Goal: Check status: Check status

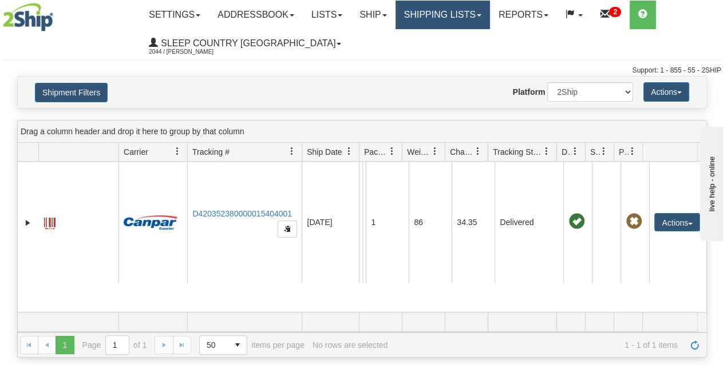
click at [434, 9] on link "Shipping lists" at bounding box center [442, 15] width 94 height 29
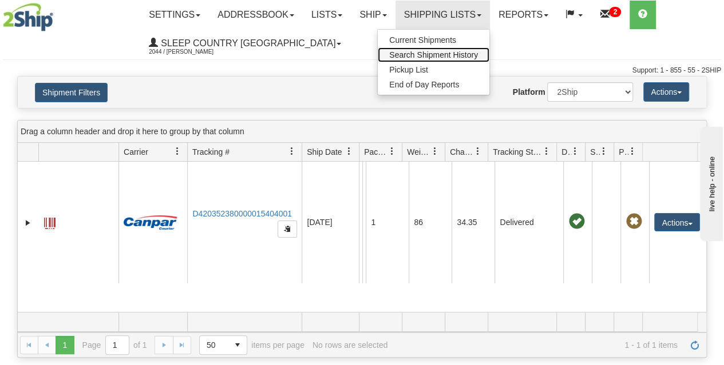
click at [434, 57] on span "Search Shipment History" at bounding box center [433, 54] width 89 height 9
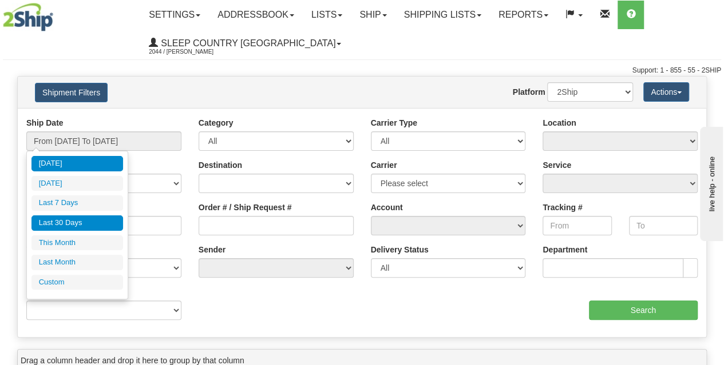
click at [72, 220] on li "Last 30 Days" at bounding box center [77, 223] width 92 height 15
type input "From [DATE] To [DATE]"
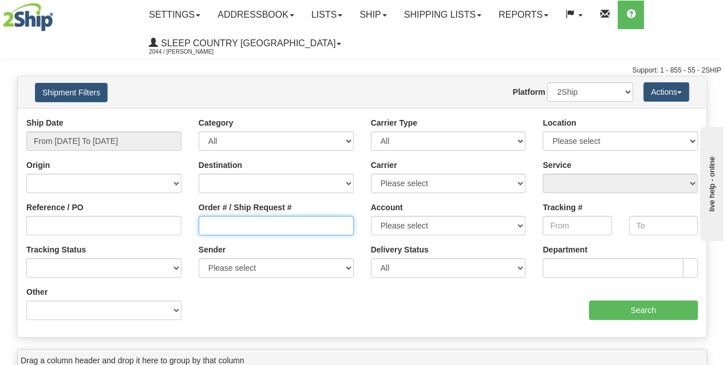
click at [233, 227] on input "Order # / Ship Request #" at bounding box center [275, 225] width 155 height 19
paste input "378I135363"
type input "378I135363"
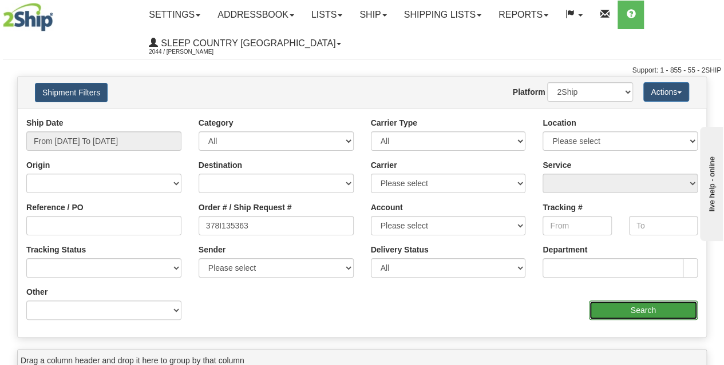
click at [614, 312] on input "Search" at bounding box center [643, 310] width 109 height 19
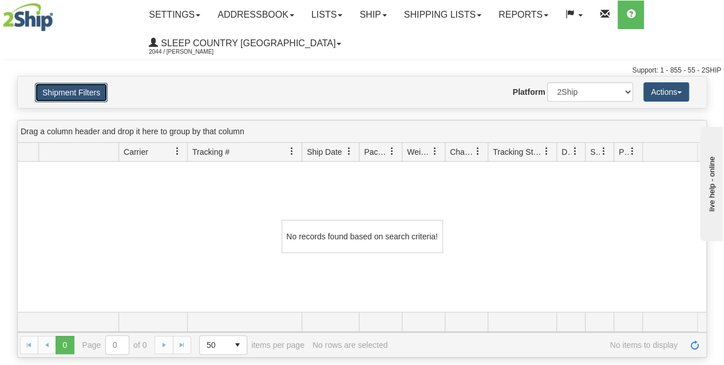
click at [67, 93] on button "Shipment Filters" at bounding box center [71, 92] width 73 height 19
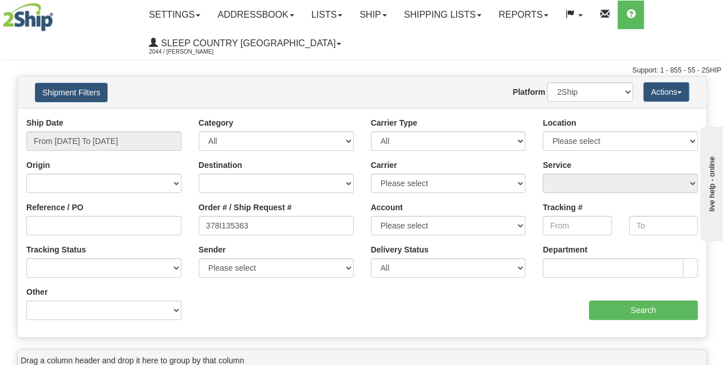
click at [209, 86] on div "Website Agent Nothing selected Client User Platform 2Ship Imported" at bounding box center [389, 91] width 503 height 19
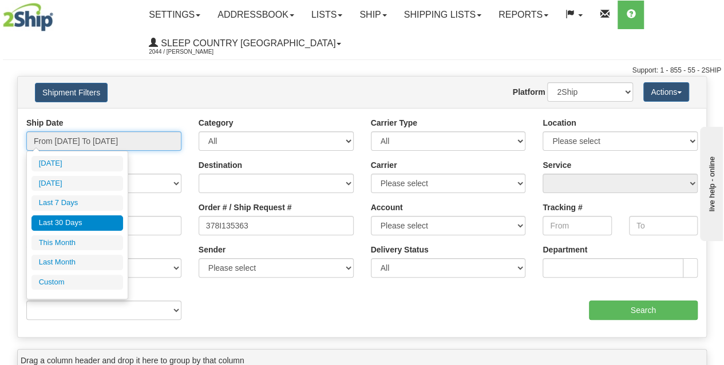
click at [101, 140] on input "From [DATE] To [DATE]" at bounding box center [103, 141] width 155 height 19
click at [66, 221] on li "Last 30 Days" at bounding box center [77, 223] width 92 height 15
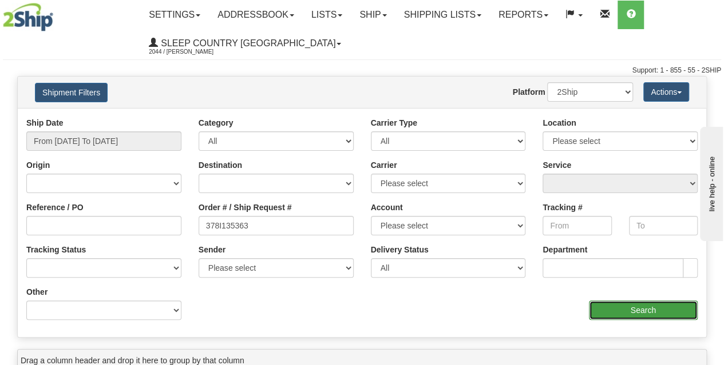
click at [630, 311] on input "Search" at bounding box center [643, 310] width 109 height 19
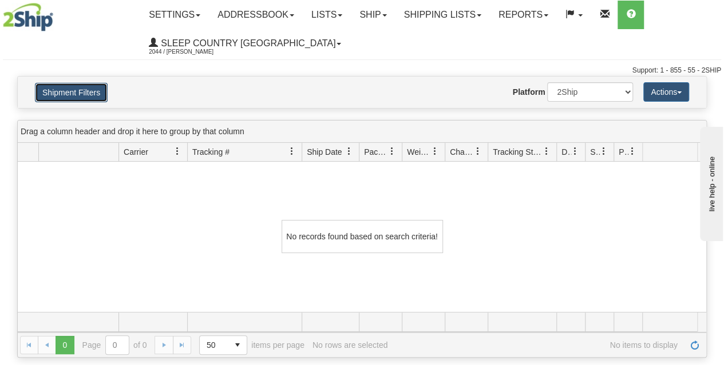
click at [71, 89] on button "Shipment Filters" at bounding box center [71, 92] width 73 height 19
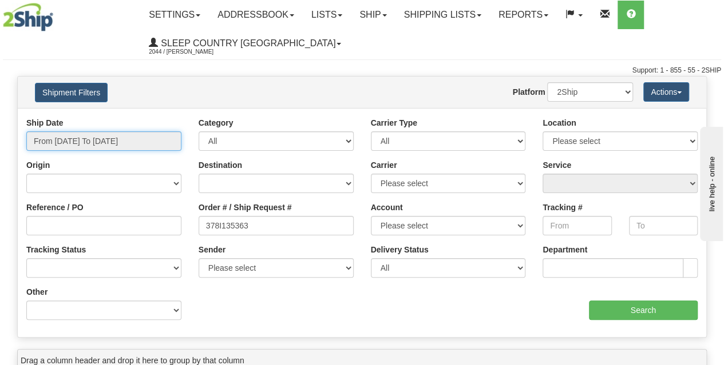
click at [87, 136] on input "From [DATE] To [DATE]" at bounding box center [103, 141] width 155 height 19
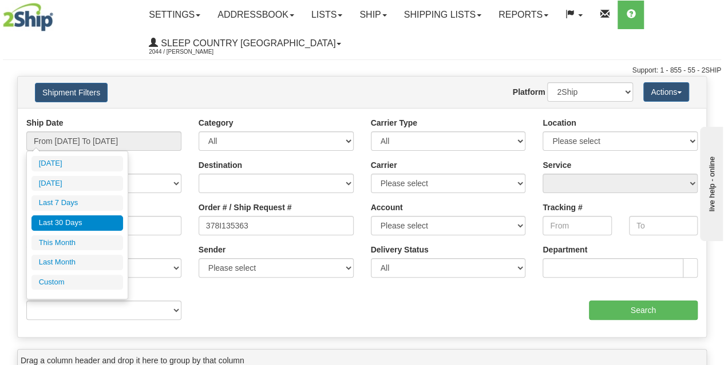
drag, startPoint x: 70, startPoint y: 219, endPoint x: 161, endPoint y: 224, distance: 91.6
click at [70, 218] on li "Last 30 Days" at bounding box center [77, 223] width 92 height 15
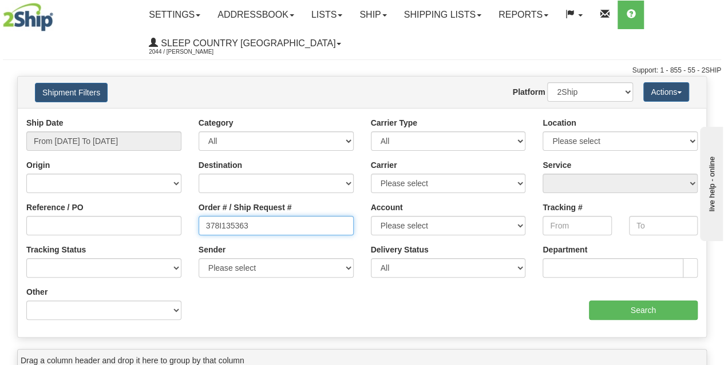
drag, startPoint x: 283, startPoint y: 230, endPoint x: 118, endPoint y: 214, distance: 165.5
click at [119, 117] on div "Reference / PO Order # / Ship Request # 378I135363 Account Please select Canada…" at bounding box center [362, 117] width 688 height 0
paste input "9002I146677"
type input "9002I146677"
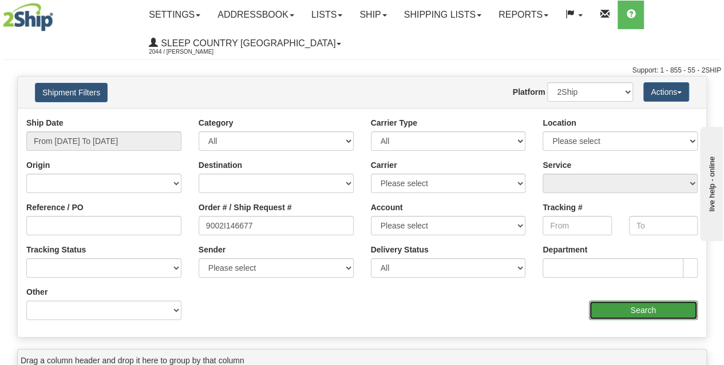
drag, startPoint x: 614, startPoint y: 307, endPoint x: 591, endPoint y: 315, distance: 24.1
click at [613, 307] on input "Search" at bounding box center [643, 310] width 109 height 19
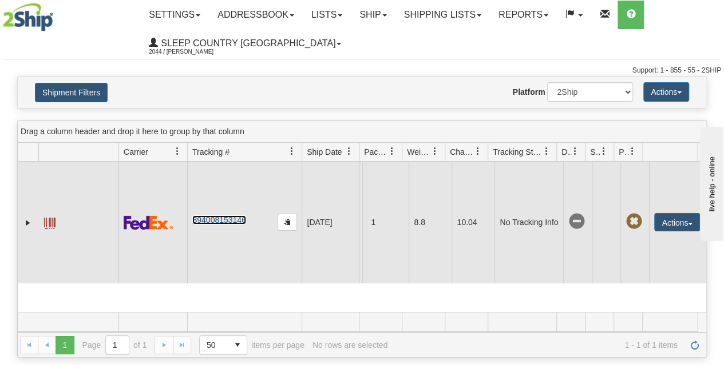
click at [212, 222] on link "394008153146" at bounding box center [218, 220] width 53 height 9
